Goal: Transaction & Acquisition: Book appointment/travel/reservation

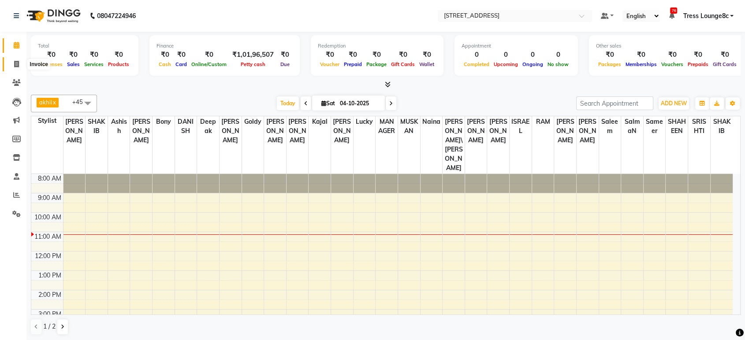
click at [19, 65] on icon at bounding box center [16, 64] width 5 height 7
select select "5703"
select select "service"
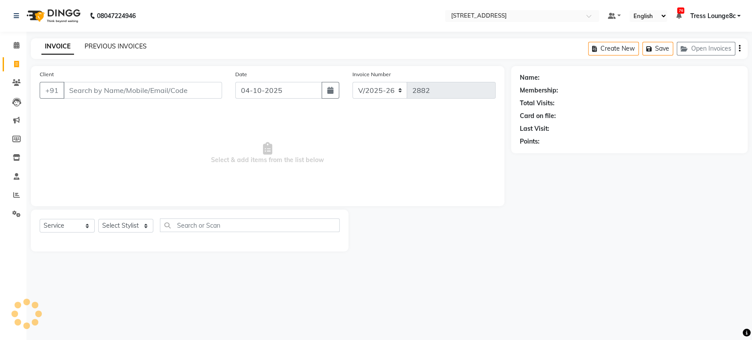
click at [106, 46] on link "PREVIOUS INVOICES" at bounding box center [116, 46] width 62 height 8
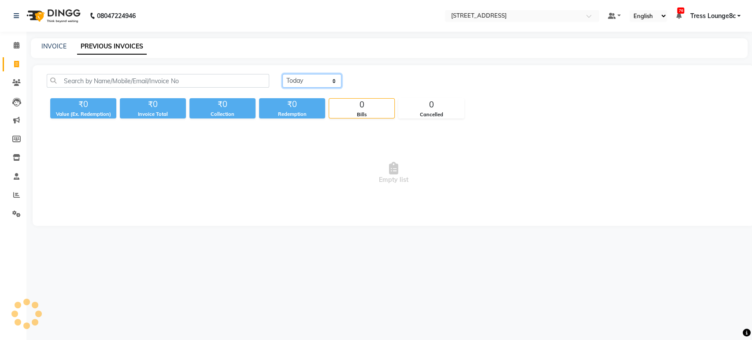
click at [309, 76] on select "[DATE] [DATE] Custom Range" at bounding box center [312, 81] width 59 height 14
click at [283, 74] on select "[DATE] [DATE] Custom Range" at bounding box center [312, 81] width 59 height 14
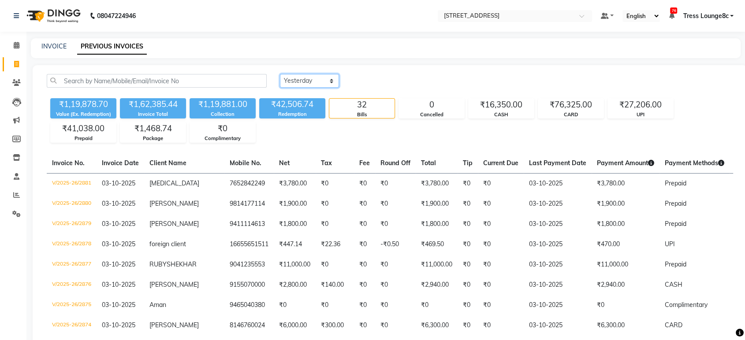
click at [306, 87] on select "[DATE] [DATE] Custom Range" at bounding box center [309, 81] width 59 height 14
select select "range"
click at [280, 74] on select "[DATE] [DATE] Custom Range" at bounding box center [309, 81] width 59 height 14
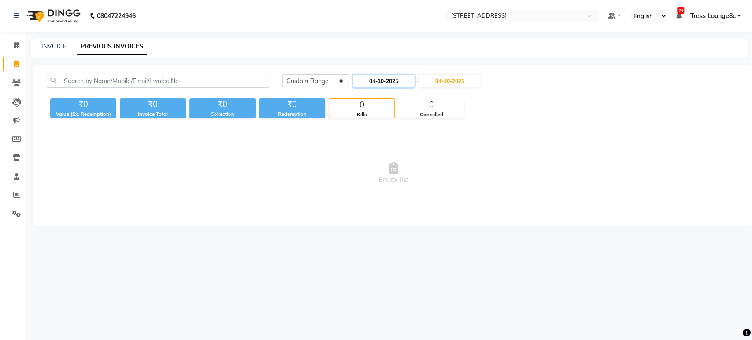
click at [366, 80] on input "04-10-2025" at bounding box center [384, 81] width 62 height 12
select select "10"
select select "2025"
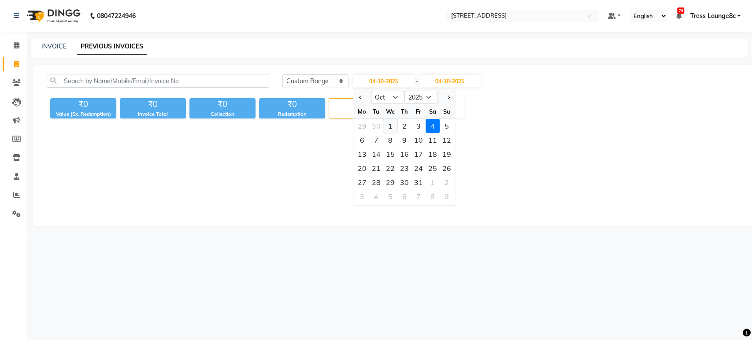
click at [385, 126] on div "1" at bounding box center [391, 126] width 14 height 14
type input "01-10-2025"
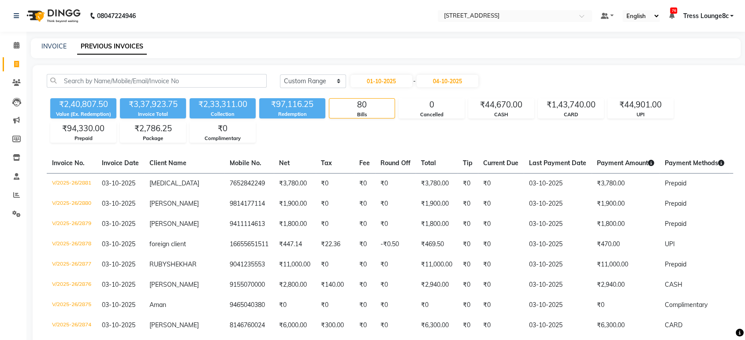
click at [226, 104] on div "₹2,33,311.00" at bounding box center [223, 104] width 66 height 12
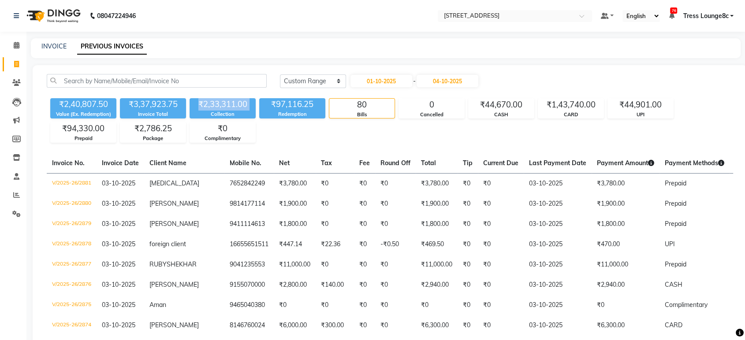
click at [226, 104] on div "₹2,33,311.00" at bounding box center [223, 104] width 66 height 12
click at [21, 47] on span at bounding box center [16, 46] width 15 height 10
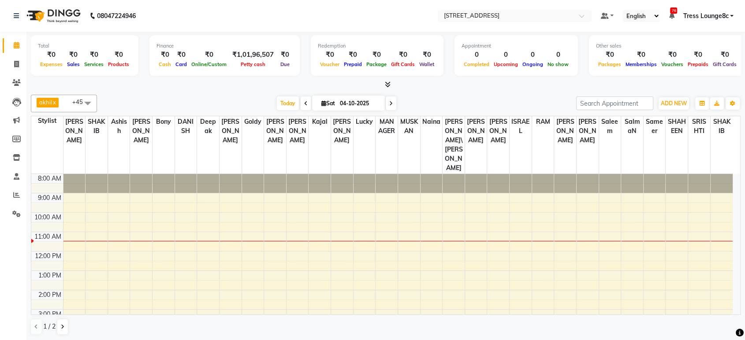
click at [508, 215] on div "8:00 AM 9:00 AM 10:00 AM 11:00 AM 12:00 PM 1:00 PM 2:00 PM 3:00 PM 4:00 PM 5:00…" at bounding box center [381, 300] width 701 height 252
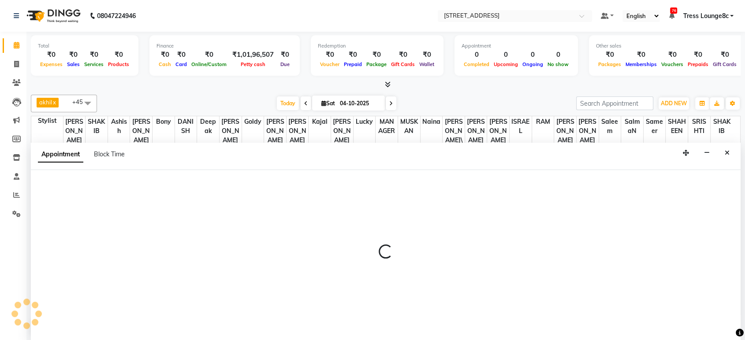
select select "54153"
select select "750"
select select "tentative"
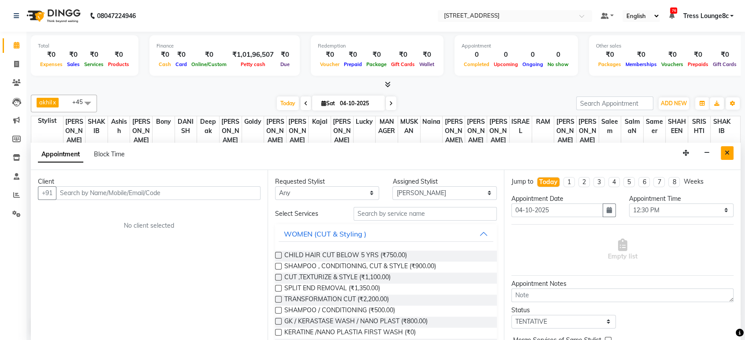
click at [733, 151] on button "Close" at bounding box center [727, 153] width 13 height 14
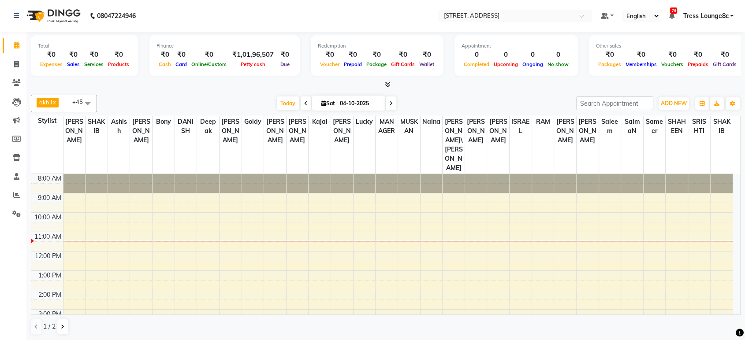
click at [73, 80] on div at bounding box center [386, 84] width 710 height 9
click at [385, 84] on icon at bounding box center [388, 84] width 6 height 7
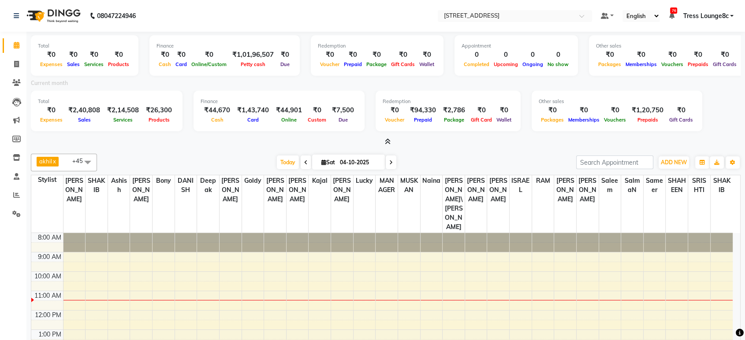
click at [385, 142] on icon at bounding box center [388, 141] width 6 height 7
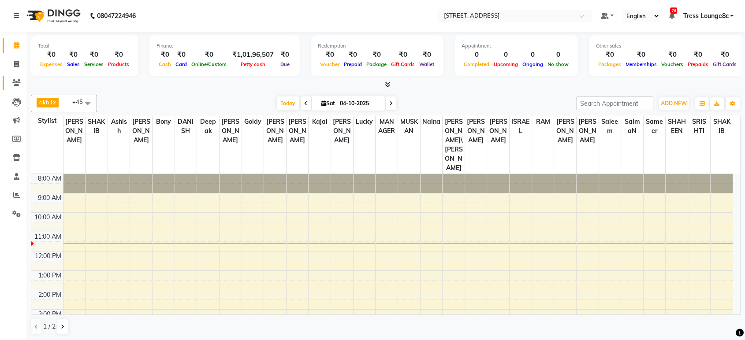
click at [20, 78] on span at bounding box center [16, 83] width 15 height 10
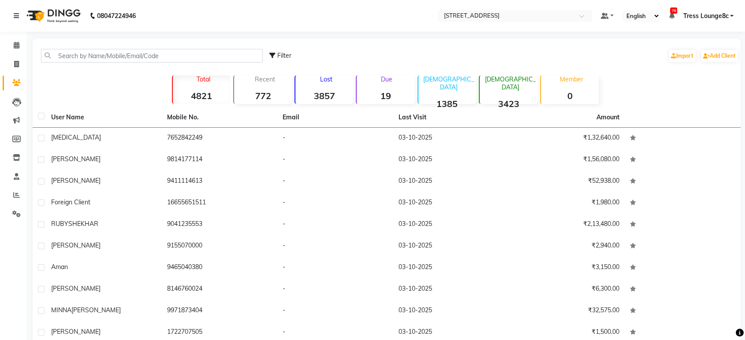
click at [98, 74] on div "Filter Import Add Client Total 4821 Recent 772 Lost 3857 Due 19 [DEMOGRAPHIC_DA…" at bounding box center [387, 203] width 708 height 330
click at [91, 60] on input "text" at bounding box center [152, 56] width 222 height 14
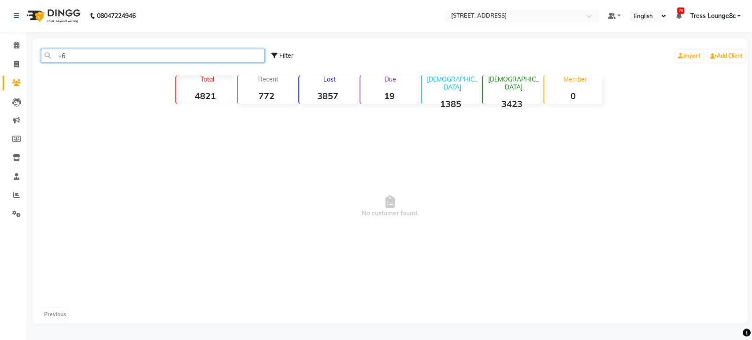
type input "+"
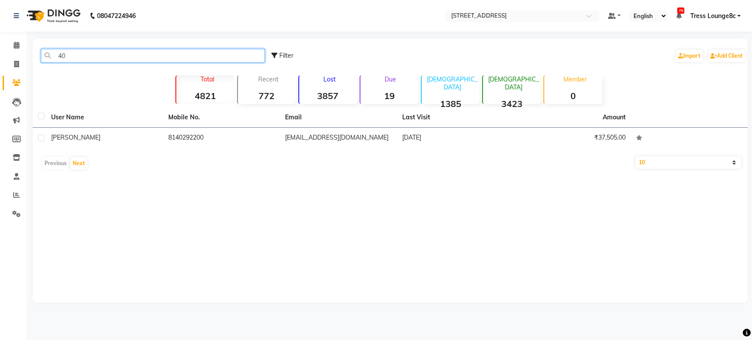
type input "4"
type input "[PERSON_NAME]"
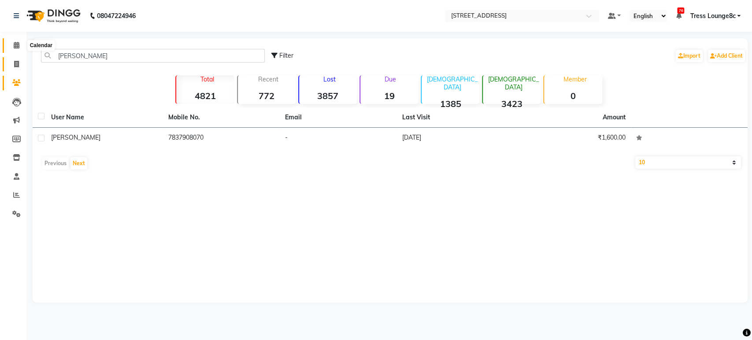
drag, startPoint x: 16, startPoint y: 48, endPoint x: 19, endPoint y: 69, distance: 21.0
click at [15, 48] on icon at bounding box center [17, 45] width 6 height 7
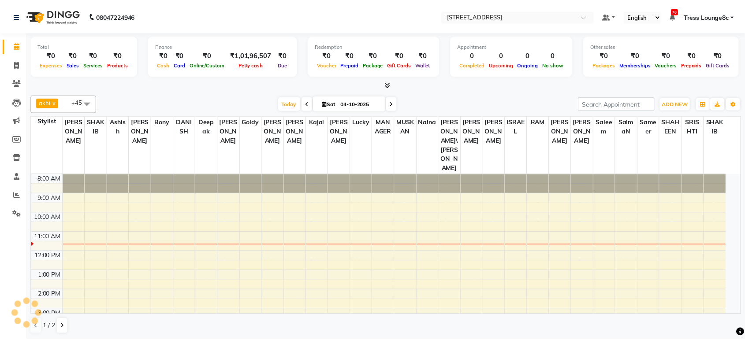
scroll to position [45, 0]
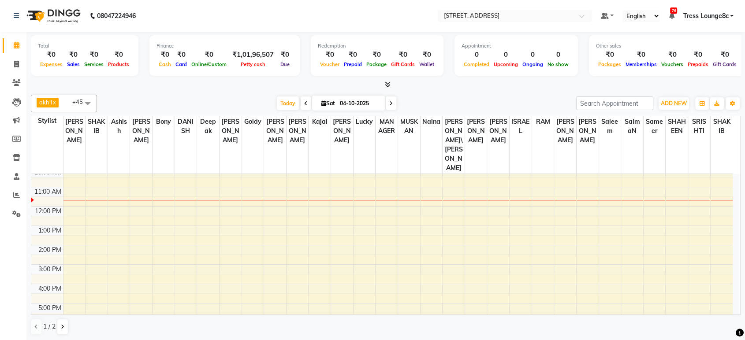
click at [166, 153] on div "8:00 AM 9:00 AM 10:00 AM 11:00 AM 12:00 PM 1:00 PM 2:00 PM 3:00 PM 4:00 PM 5:00…" at bounding box center [381, 255] width 701 height 252
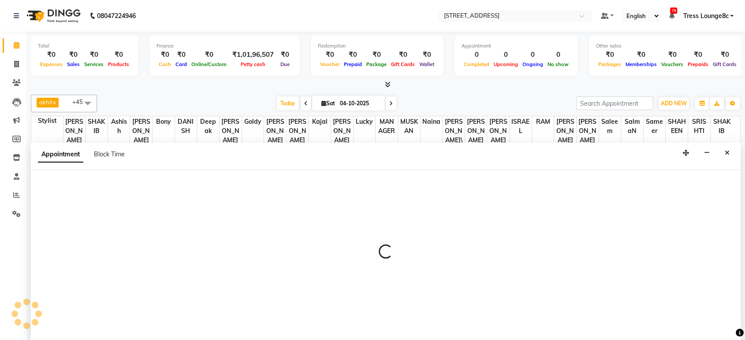
scroll to position [0, 0]
select select "62341"
select select "tentative"
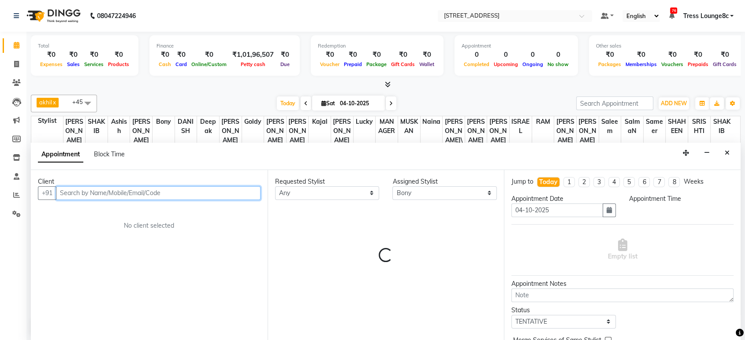
select select "690"
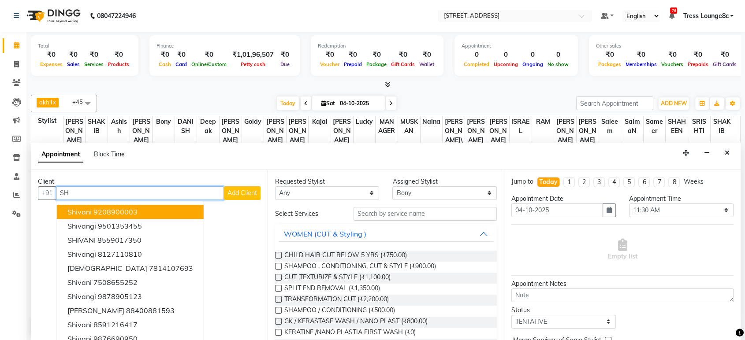
type input "S"
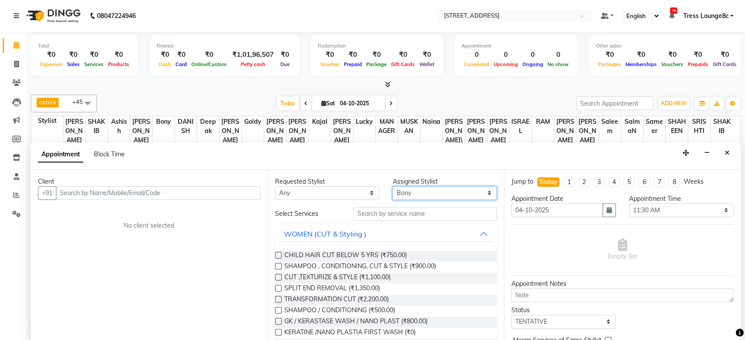
click at [402, 193] on select "Select [PERSON_NAME] [PERSON_NAME] DANISH Deepak [PERSON_NAME] [PERSON_NAME] [P…" at bounding box center [444, 193] width 104 height 14
select select "77266"
click at [392, 186] on select "Select [PERSON_NAME] [PERSON_NAME] DANISH Deepak [PERSON_NAME] [PERSON_NAME] [P…" at bounding box center [444, 193] width 104 height 14
click at [416, 209] on input "text" at bounding box center [426, 214] width 144 height 14
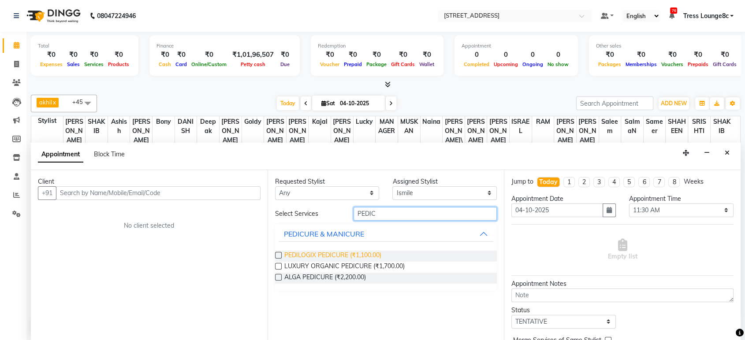
type input "PEDIC"
click at [355, 251] on span "PEDILOGIX PEDICURE (₹1,100.00)" at bounding box center [332, 256] width 97 height 11
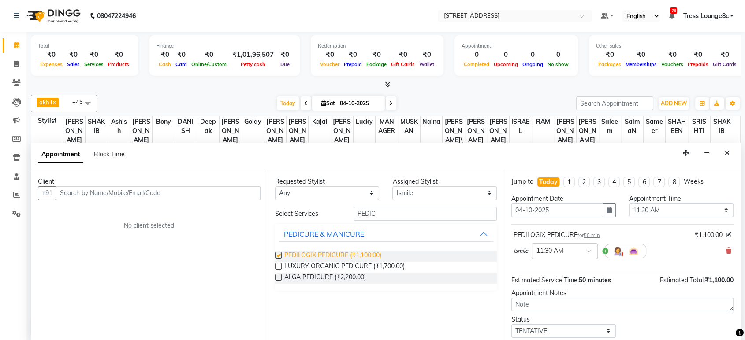
checkbox input "false"
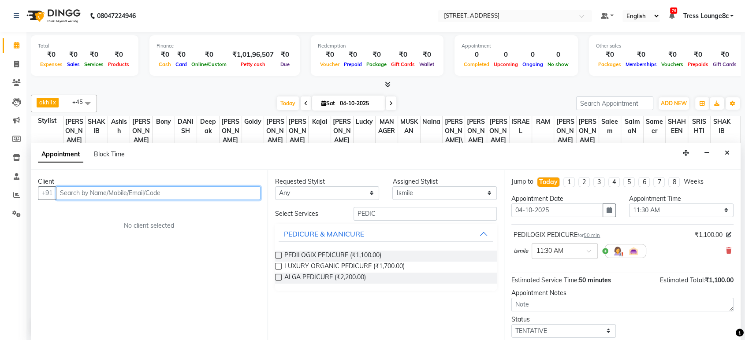
click at [144, 195] on input "text" at bounding box center [158, 193] width 205 height 14
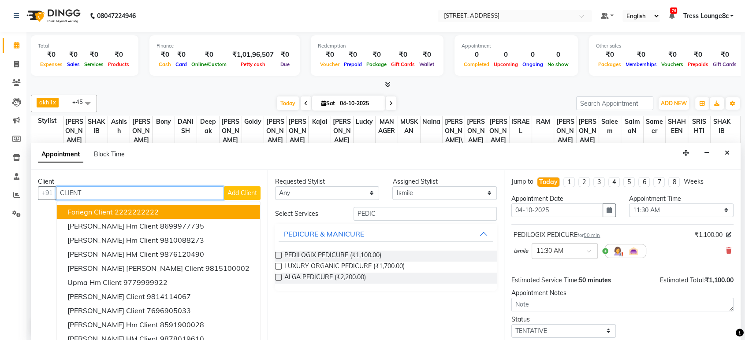
click at [145, 206] on button "Foriegn Client 2222222222" at bounding box center [158, 212] width 203 height 14
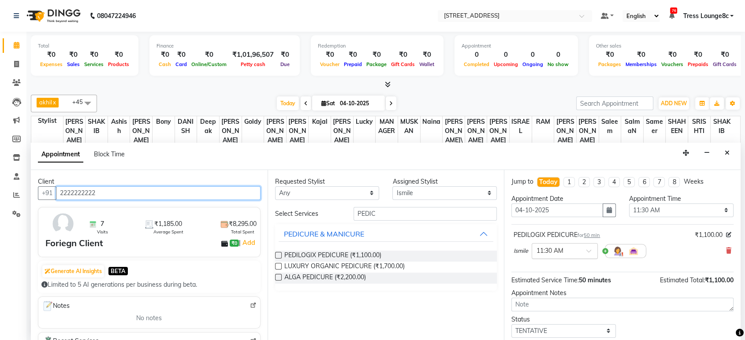
scroll to position [52, 0]
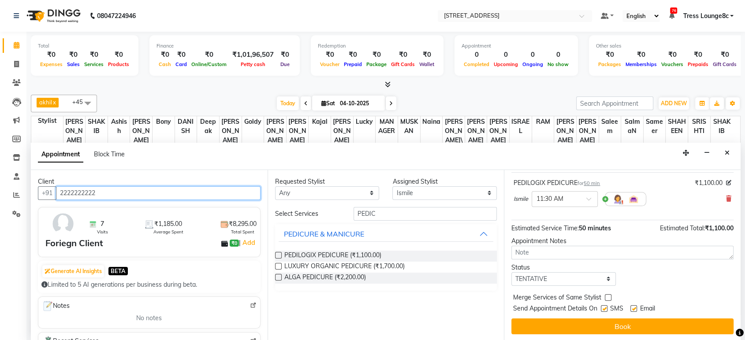
type input "2222222222"
click at [558, 282] on select "Select TENTATIVE CONFIRM CHECK-IN UPCOMING" at bounding box center [563, 279] width 104 height 14
select select "confirm booking"
click at [511, 272] on select "Select TENTATIVE CONFIRM CHECK-IN UPCOMING" at bounding box center [563, 279] width 104 height 14
click at [605, 295] on label at bounding box center [608, 297] width 7 height 7
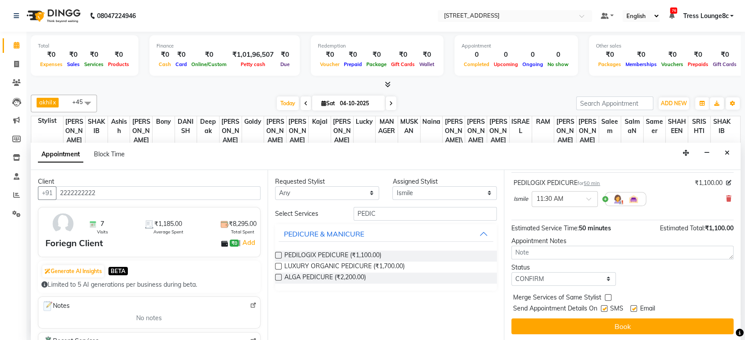
click at [605, 296] on input "checkbox" at bounding box center [608, 299] width 6 height 6
checkbox input "true"
click at [603, 309] on label at bounding box center [604, 308] width 7 height 7
click at [603, 309] on input "checkbox" at bounding box center [604, 310] width 6 height 6
checkbox input "false"
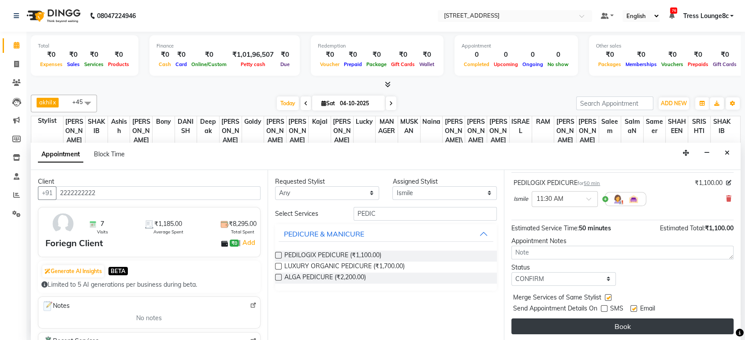
click at [607, 321] on button "Book" at bounding box center [622, 327] width 222 height 16
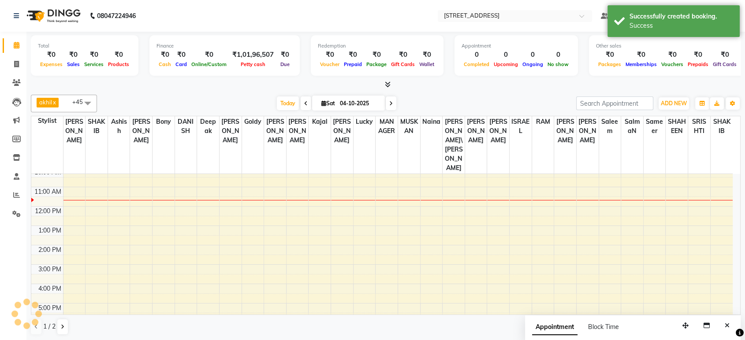
scroll to position [0, 0]
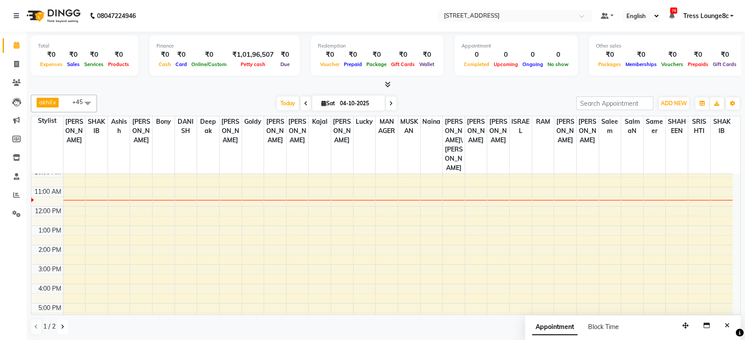
click at [58, 327] on button at bounding box center [62, 327] width 11 height 15
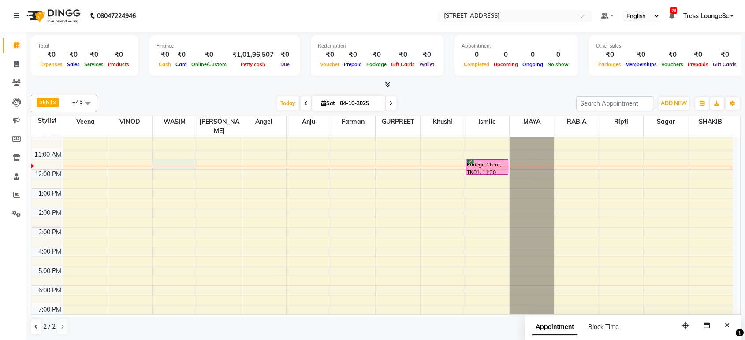
click at [179, 152] on div "8:00 AM 9:00 AM 10:00 AM 11:00 AM 12:00 PM 1:00 PM 2:00 PM 3:00 PM 4:00 PM 5:00…" at bounding box center [381, 218] width 701 height 252
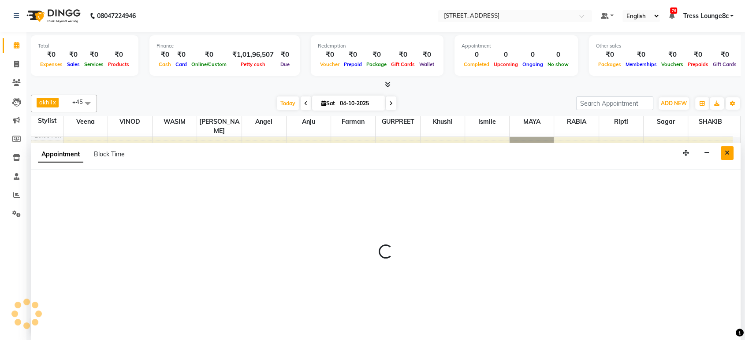
click at [730, 148] on button "Close" at bounding box center [727, 153] width 13 height 14
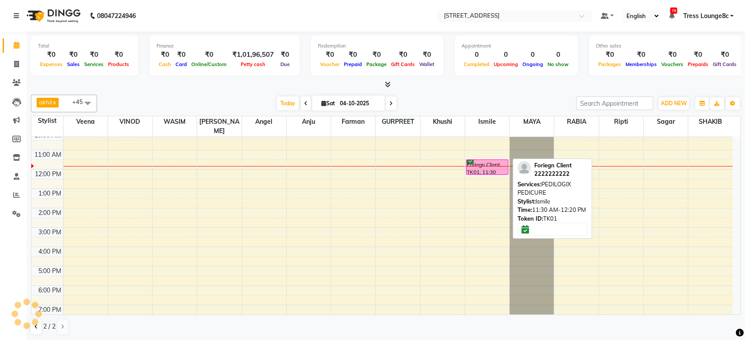
click at [477, 160] on div "Foriegn Client, TK01, 11:30 AM-12:20 PM, PEDILOGIX PEDICURE" at bounding box center [486, 167] width 41 height 15
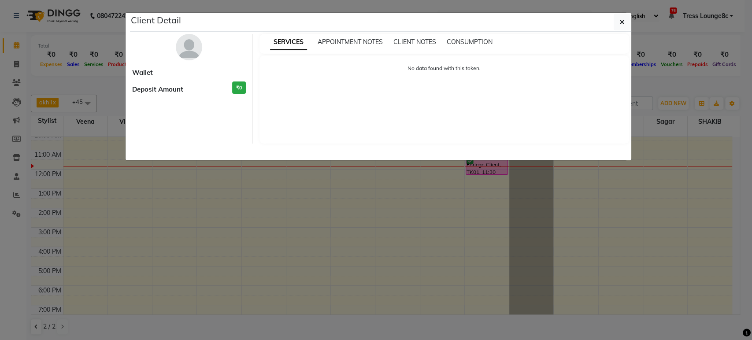
select select "6"
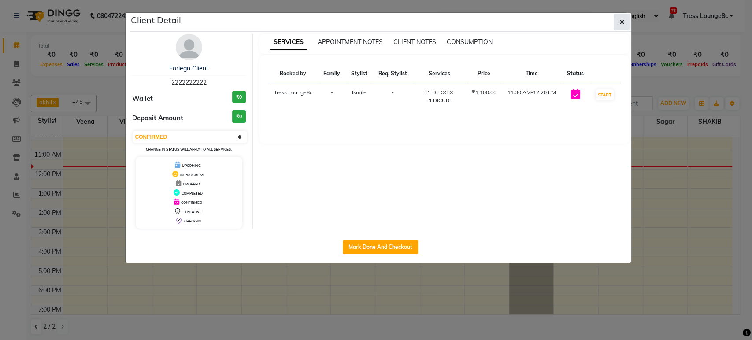
click at [621, 18] on span "button" at bounding box center [622, 22] width 5 height 9
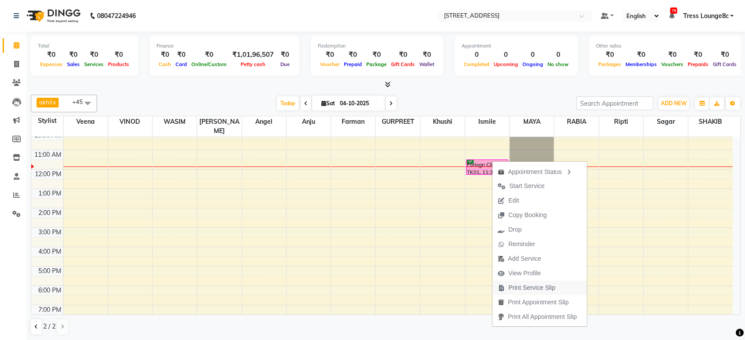
click at [526, 287] on span "Print Service Slip" at bounding box center [531, 287] width 47 height 9
